Goal: Information Seeking & Learning: Learn about a topic

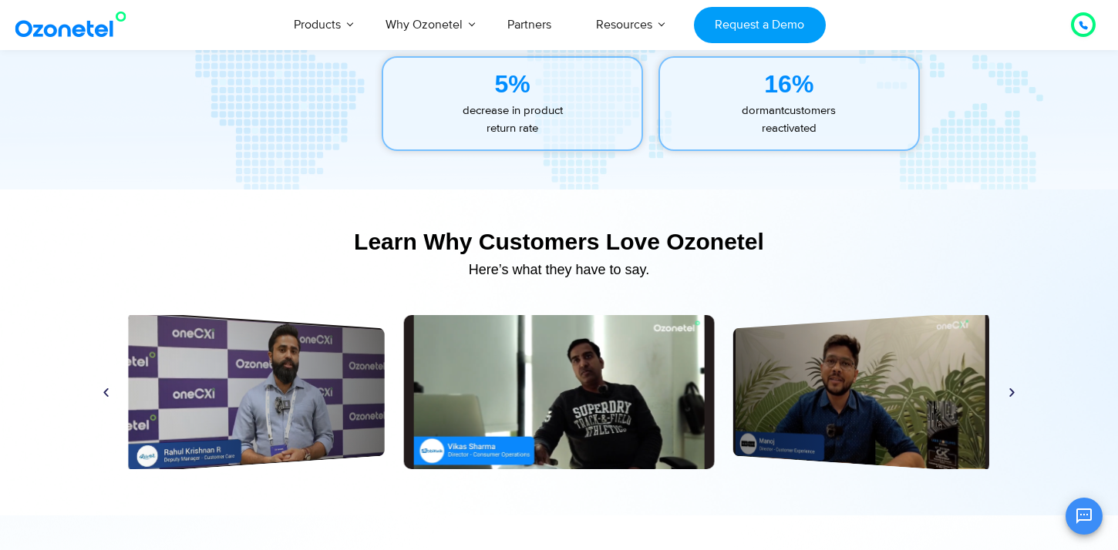
scroll to position [7600, 0]
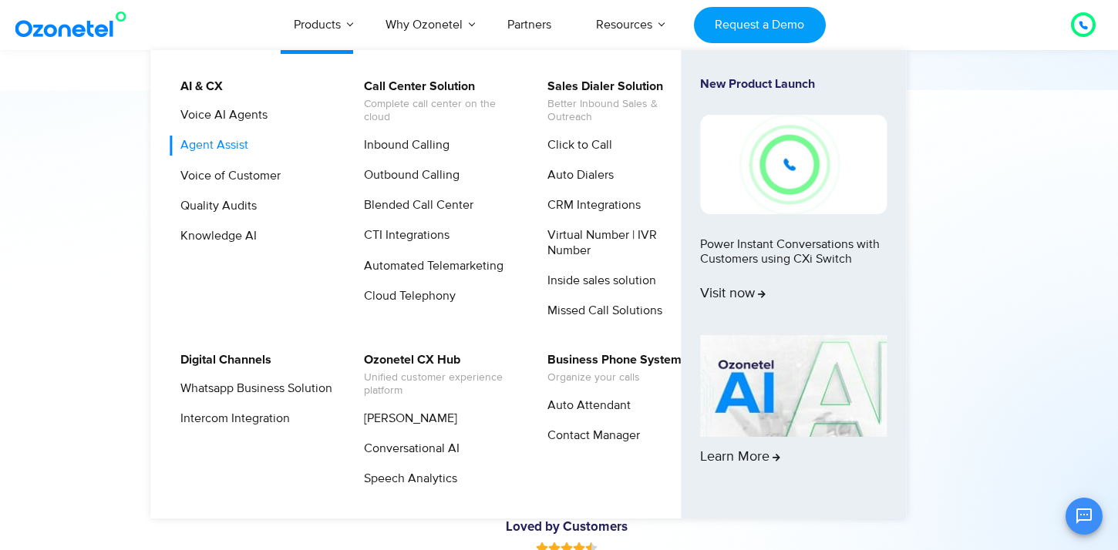
click at [227, 152] on link "Agent Assist" at bounding box center [210, 145] width 80 height 19
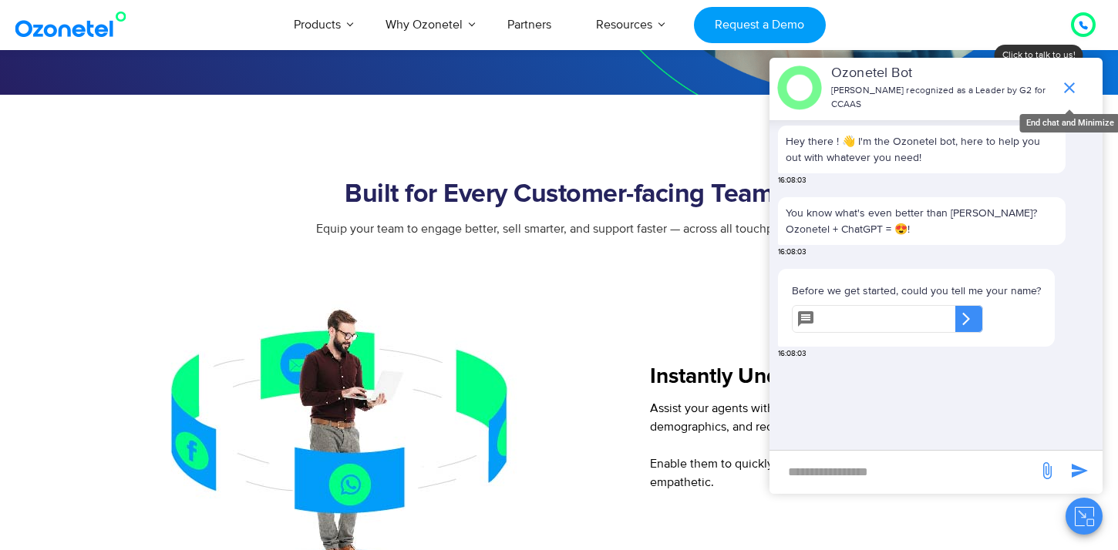
click at [1070, 89] on icon "end chat or minimize" at bounding box center [1069, 87] width 11 height 11
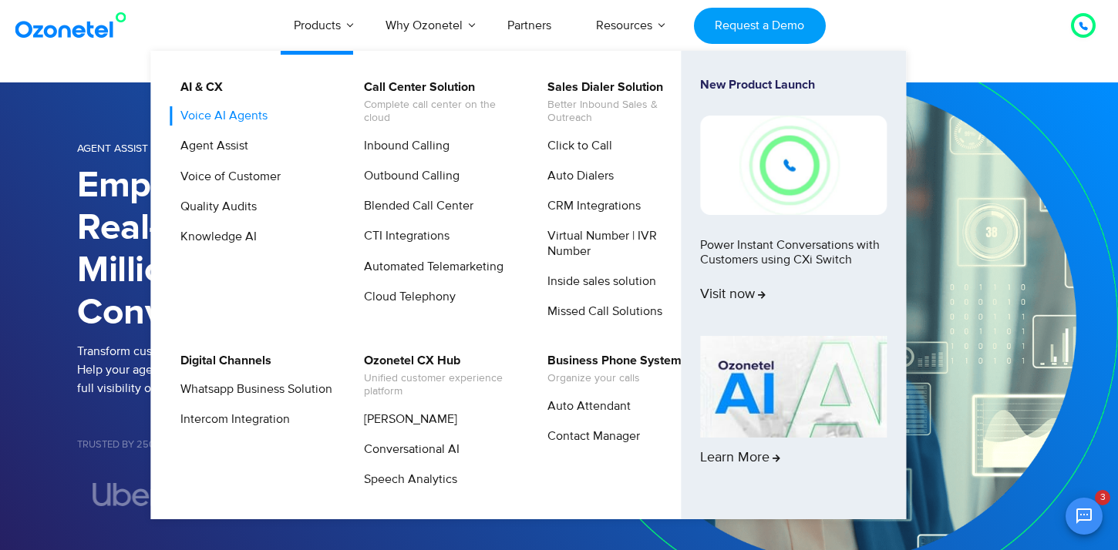
click at [237, 122] on link "Voice AI Agents" at bounding box center [219, 115] width 99 height 19
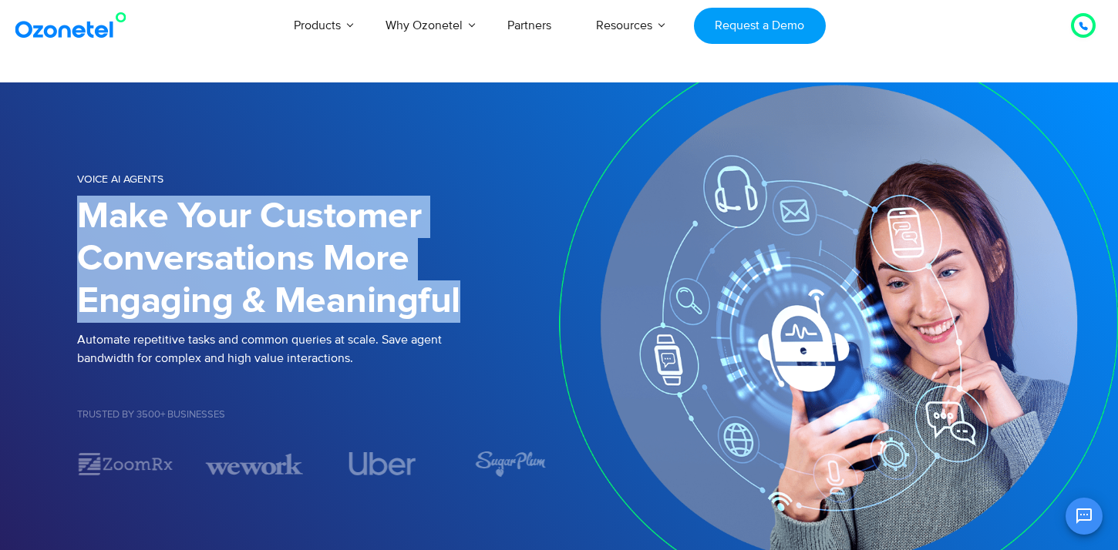
drag, startPoint x: 85, startPoint y: 210, endPoint x: 470, endPoint y: 312, distance: 398.8
click at [470, 312] on h1 "Make Your Customer Conversations More Engaging & Meaningful" at bounding box center [318, 259] width 482 height 127
click at [377, 241] on h1 "Make Your Customer Conversations More Engaging & Meaningful" at bounding box center [318, 259] width 482 height 127
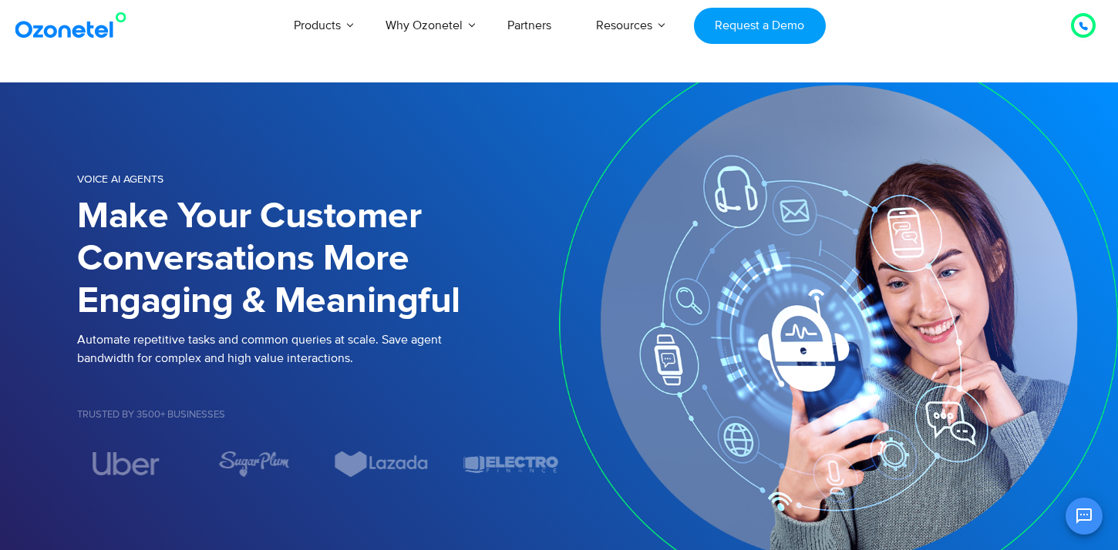
click at [377, 241] on h1 "Make Your Customer Conversations More Engaging & Meaningful" at bounding box center [318, 259] width 482 height 127
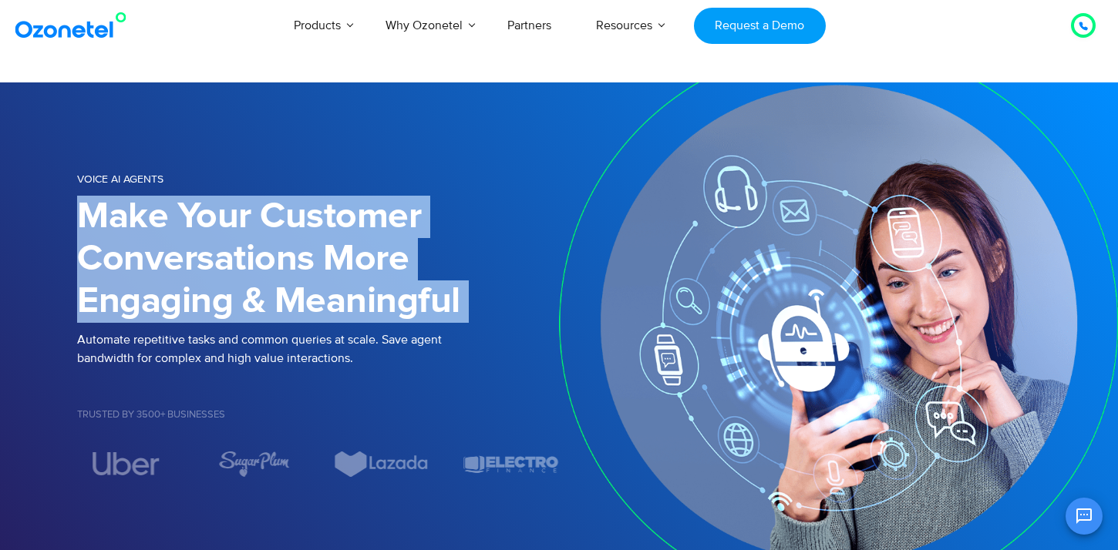
click at [89, 38] on img at bounding box center [74, 26] width 125 height 28
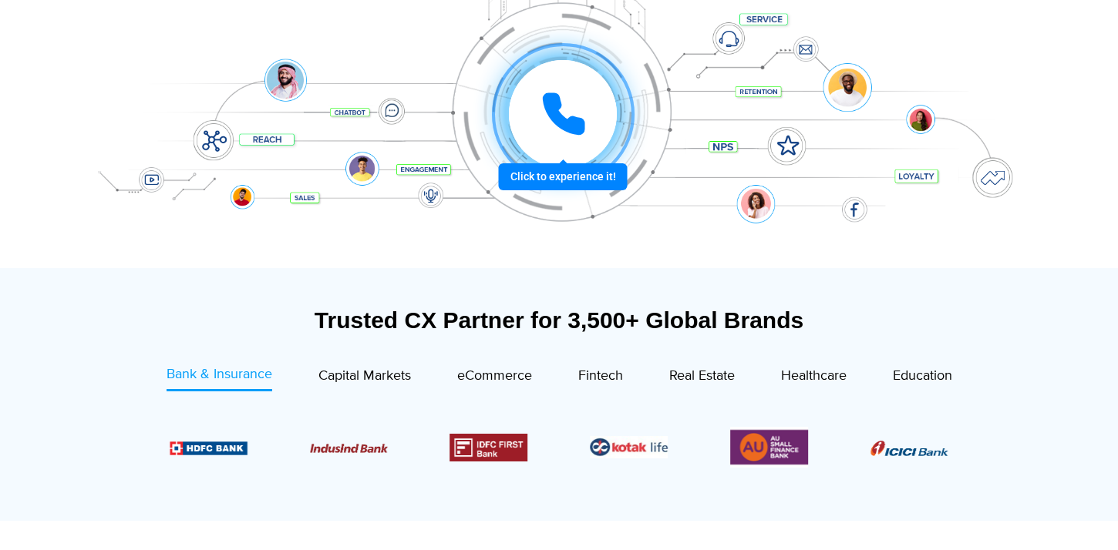
scroll to position [377, 0]
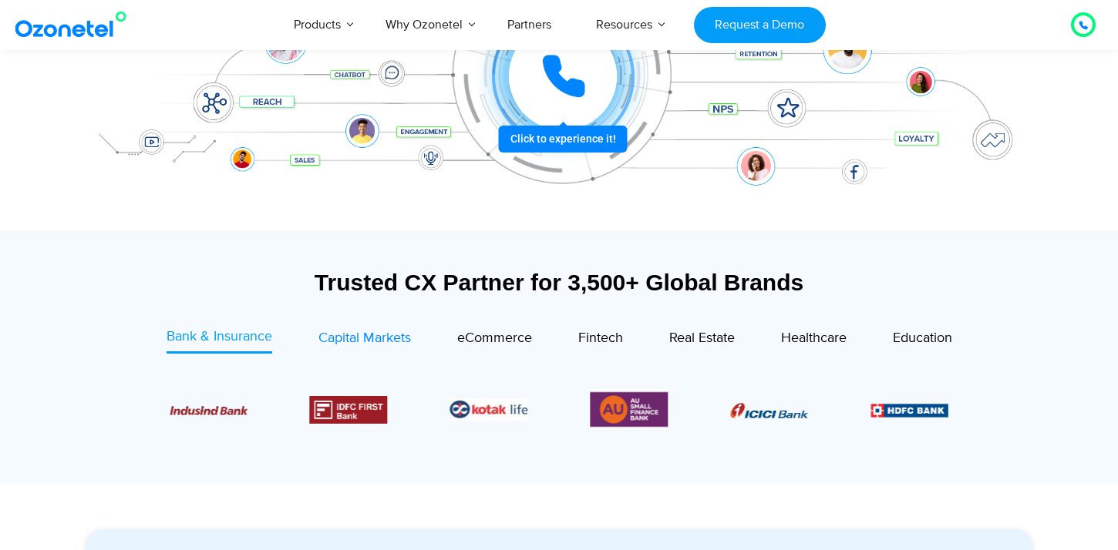
click at [363, 338] on span "Capital Markets" at bounding box center [364, 338] width 92 height 17
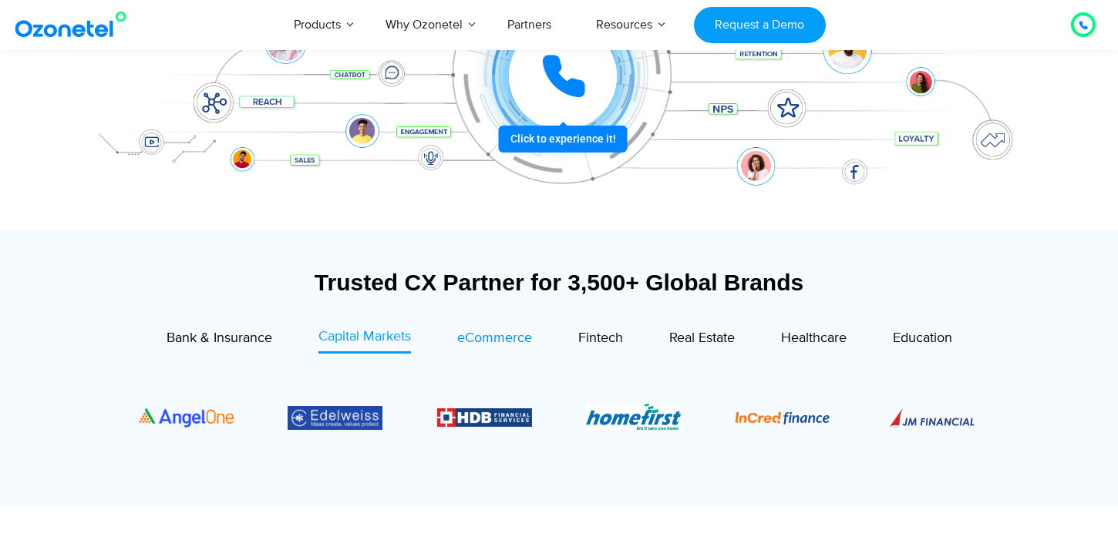
click at [482, 339] on span "eCommerce" at bounding box center [494, 338] width 75 height 17
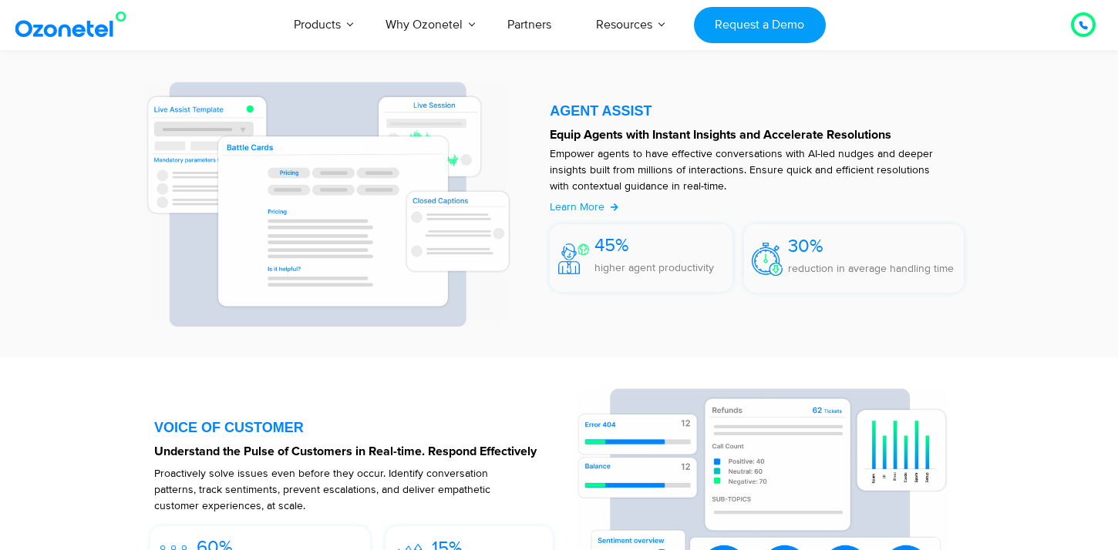
scroll to position [2385, 0]
